Goal: Task Accomplishment & Management: Manage account settings

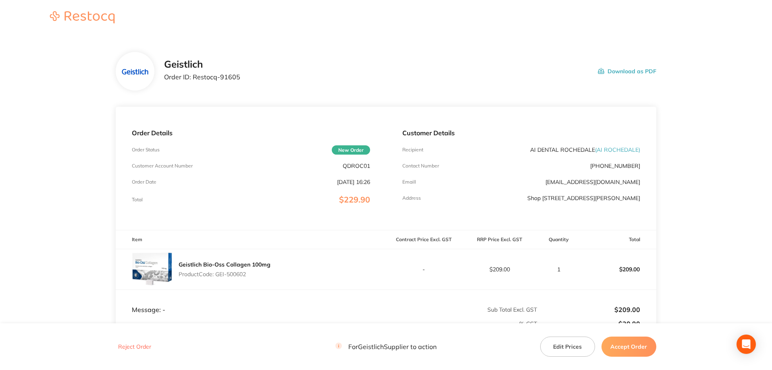
click at [365, 163] on p "QDROC01" at bounding box center [355, 166] width 27 height 6
copy p "QDROC01"
click at [413, 162] on div "Customer Details Recipient AI DENTAL ROCHEDALE ( [GEOGRAPHIC_DATA] ) Contact Nu…" at bounding box center [521, 168] width 270 height 123
drag, startPoint x: 557, startPoint y: 149, endPoint x: 520, endPoint y: 150, distance: 37.5
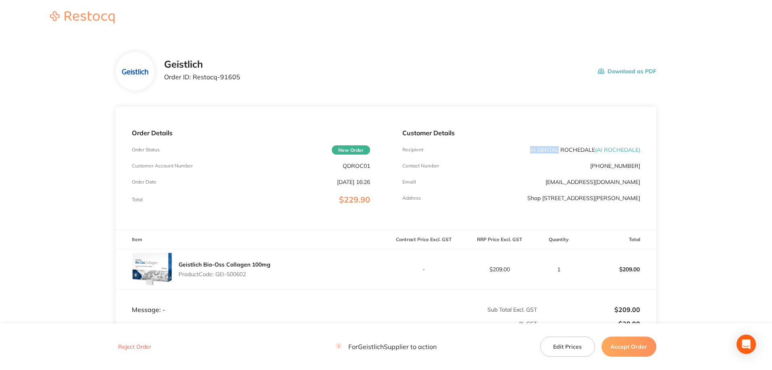
click at [520, 150] on div "Recipient AI DENTAL ROCHEDALE ( AI [GEOGRAPHIC_DATA] )" at bounding box center [521, 150] width 238 height 6
copy p "AI DENTAL"
drag, startPoint x: 256, startPoint y: 74, endPoint x: 194, endPoint y: 74, distance: 62.5
click at [194, 74] on div "Geistlich Order ID: Restocq- 91605 Download as PDF" at bounding box center [410, 71] width 492 height 25
copy p "Restocq- 91605"
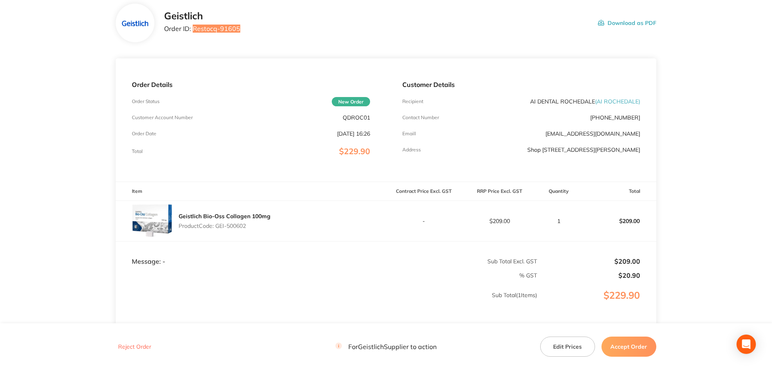
scroll to position [116, 0]
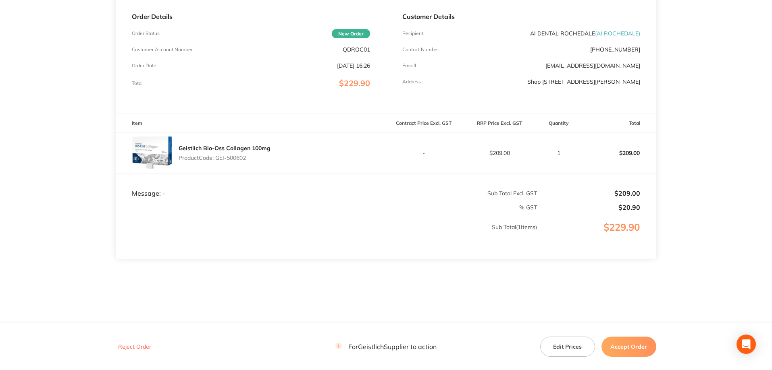
click at [637, 347] on button "Accept Order" at bounding box center [628, 347] width 55 height 20
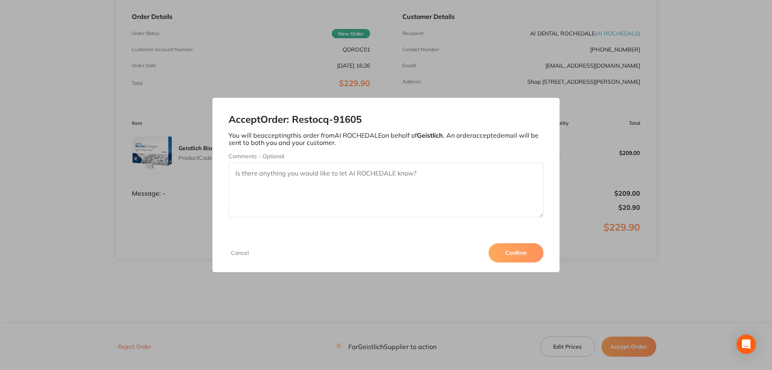
click at [515, 260] on button "Confirm" at bounding box center [515, 252] width 55 height 19
